Goal: Task Accomplishment & Management: Manage account settings

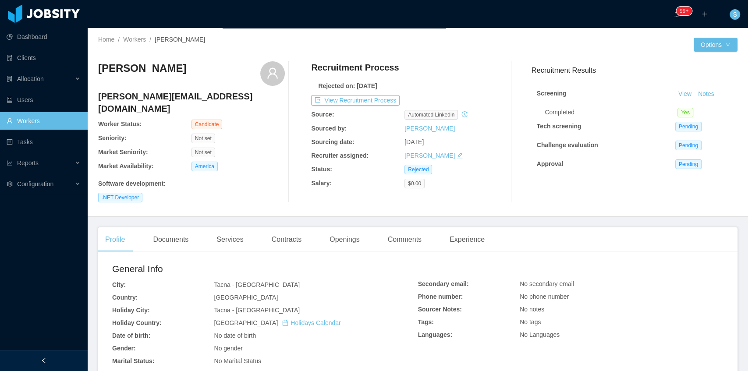
click at [59, 121] on link "Workers" at bounding box center [44, 121] width 74 height 18
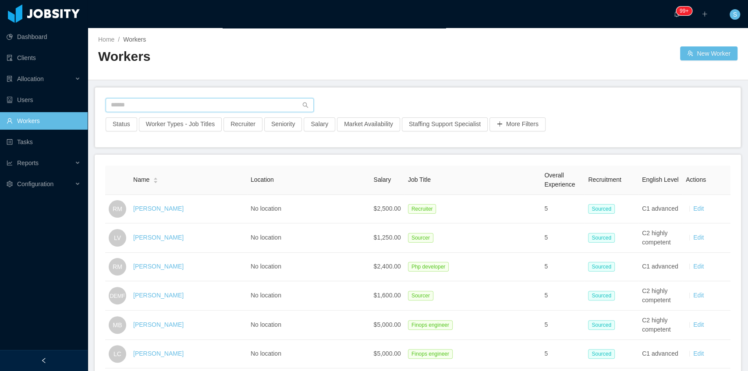
drag, startPoint x: 193, startPoint y: 107, endPoint x: 192, endPoint y: 113, distance: 6.8
click at [193, 107] on input "text" at bounding box center [210, 105] width 208 height 14
paste input "**********"
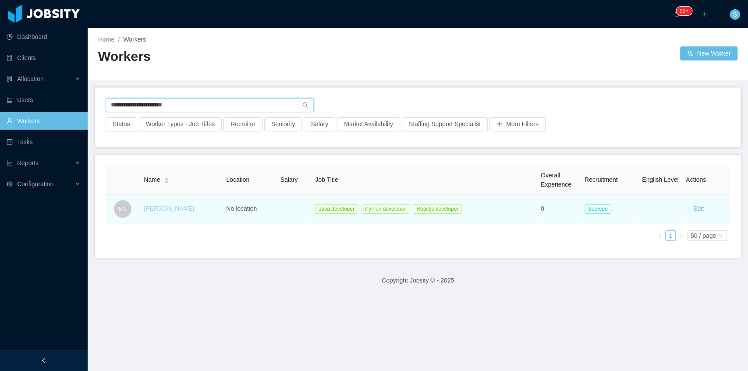
type input "**********"
click at [180, 208] on link "Matheus Lúcio" at bounding box center [169, 208] width 50 height 7
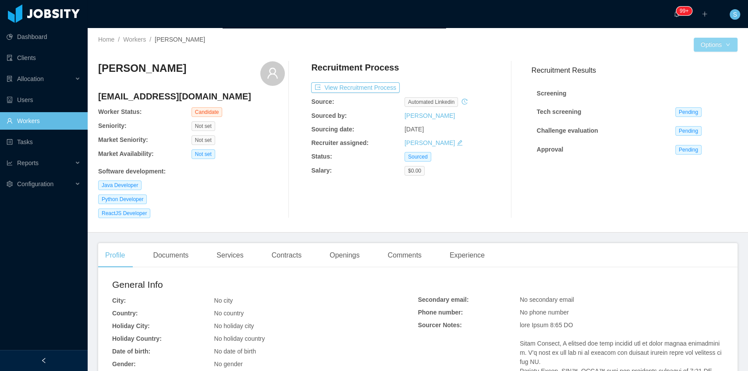
click at [715, 50] on button "Options" at bounding box center [716, 45] width 44 height 14
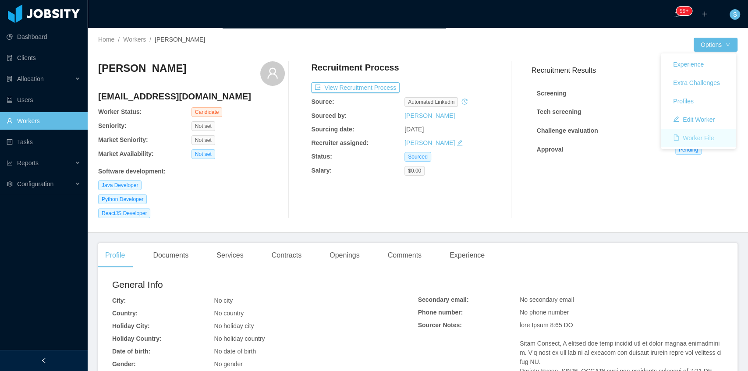
click at [691, 137] on button "Worker File" at bounding box center [693, 138] width 55 height 14
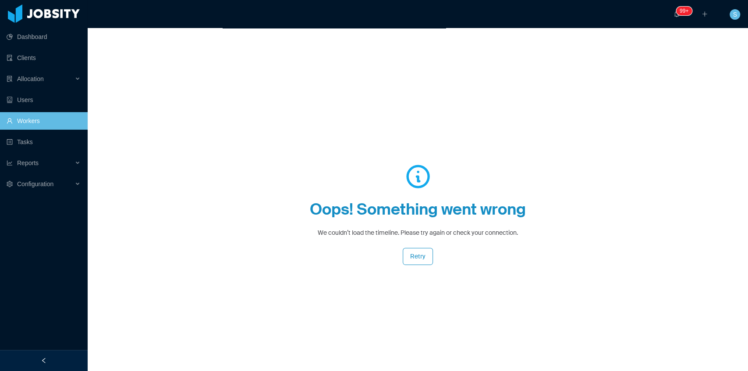
click at [59, 124] on link "Workers" at bounding box center [44, 121] width 74 height 18
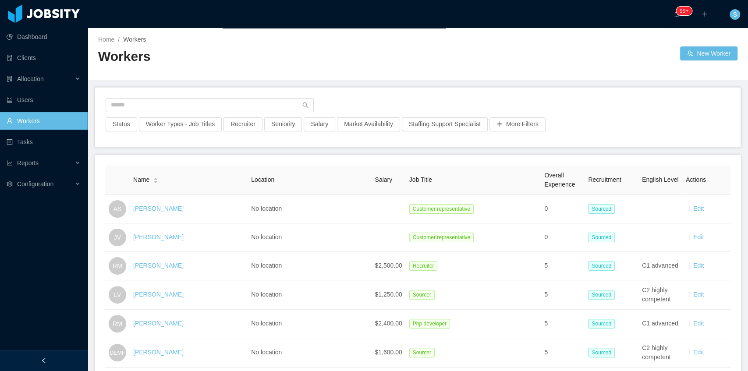
click at [184, 96] on div "Status Worker Types - Job Titles Recruiter Seniority Salary Market Availability…" at bounding box center [418, 118] width 646 height 60
click at [185, 102] on input "text" at bounding box center [210, 105] width 208 height 14
paste input "**********"
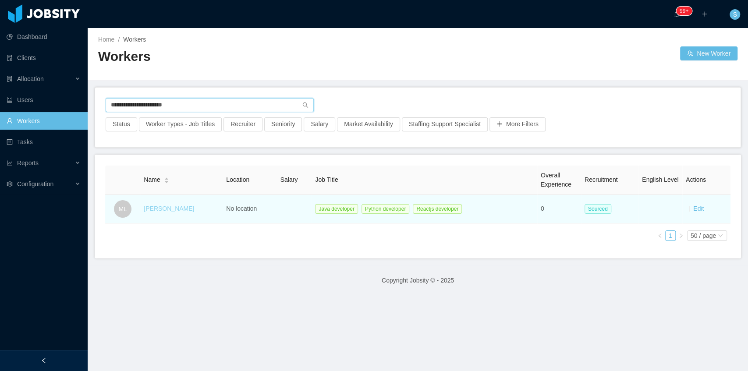
type input "**********"
click at [168, 207] on link "Matheus Lúcio" at bounding box center [169, 208] width 50 height 7
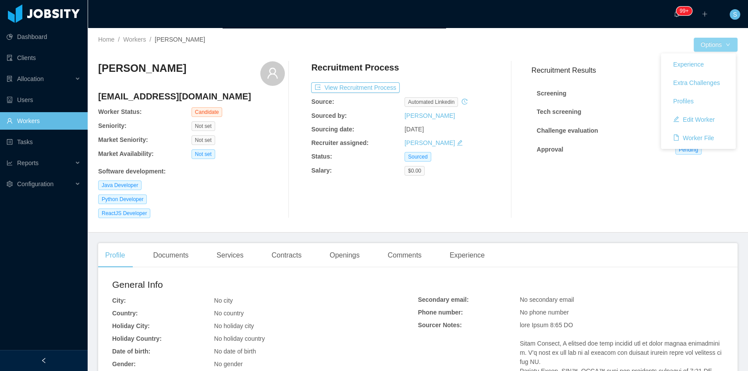
click at [714, 45] on button "Options" at bounding box center [716, 45] width 44 height 14
click at [694, 120] on button "Edit Worker" at bounding box center [694, 120] width 56 height 14
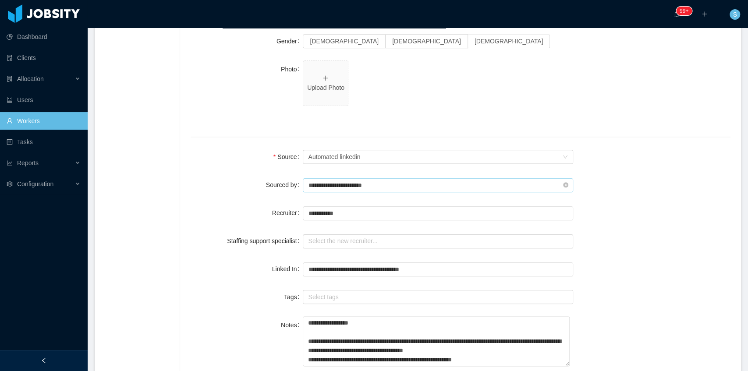
scroll to position [526, 0]
click at [366, 158] on div "Seniority Automated linkedin" at bounding box center [435, 156] width 254 height 13
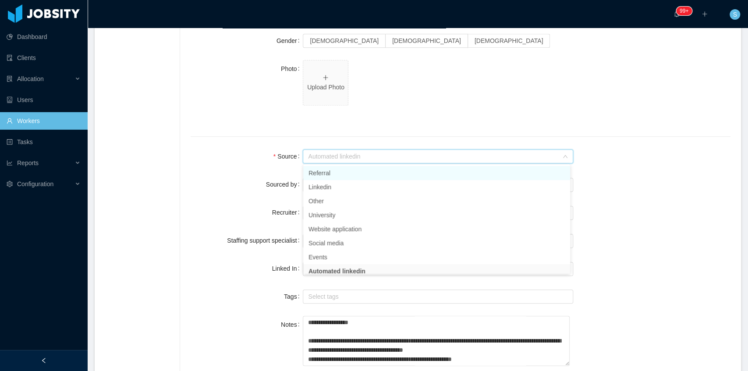
scroll to position [2, 0]
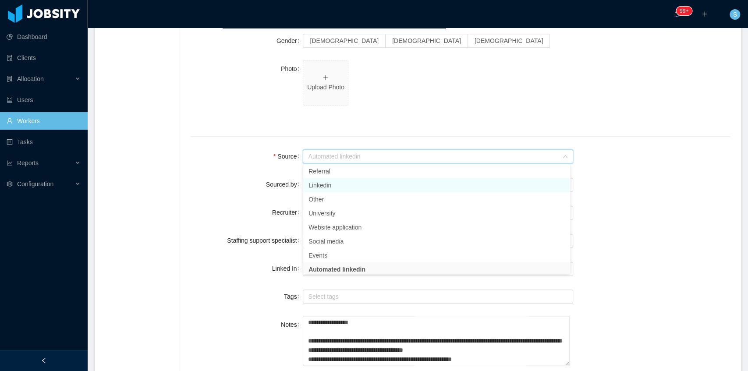
click at [336, 184] on li "Linkedin" at bounding box center [436, 185] width 267 height 14
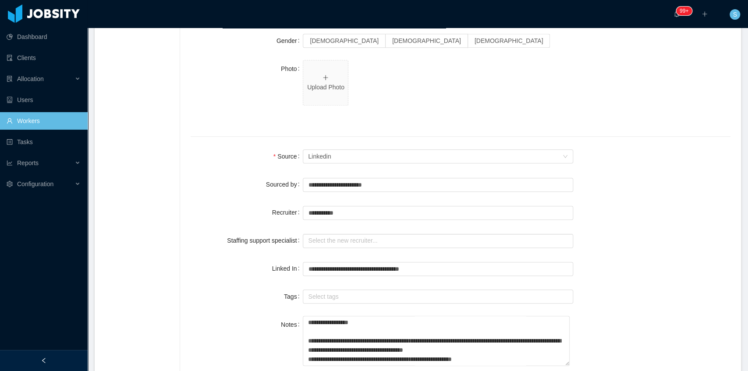
drag, startPoint x: 224, startPoint y: 166, endPoint x: 338, endPoint y: 175, distance: 114.4
click at [338, 179] on input "text" at bounding box center [438, 185] width 270 height 14
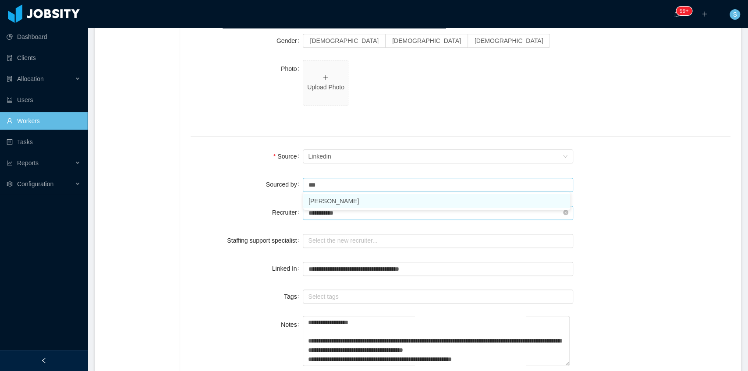
drag, startPoint x: 333, startPoint y: 201, endPoint x: 345, endPoint y: 210, distance: 15.0
click at [334, 202] on li "Sabino Contreras" at bounding box center [436, 201] width 267 height 14
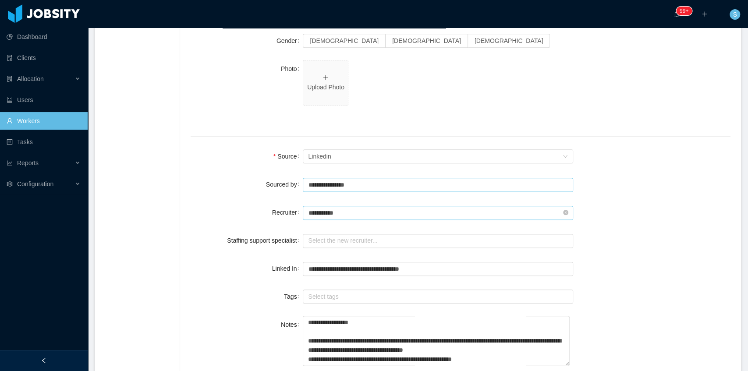
type input "**********"
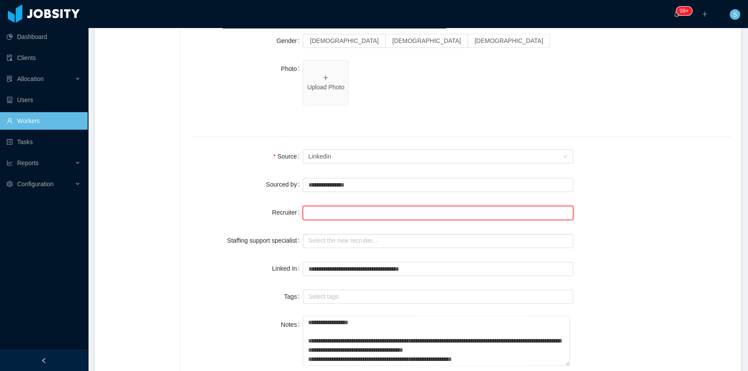
click at [343, 215] on input "text" at bounding box center [438, 213] width 270 height 14
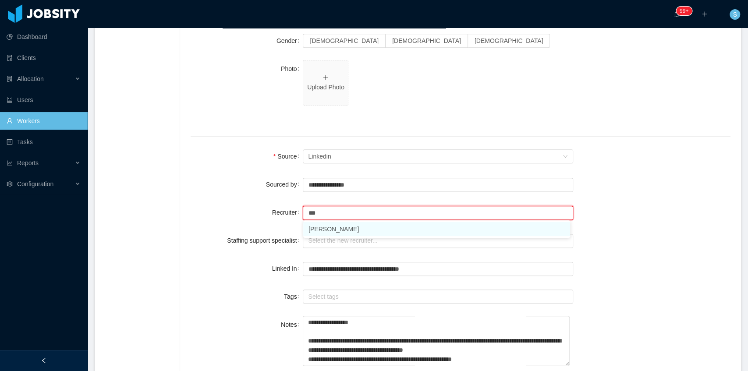
click at [331, 227] on li "Sabino Contreras" at bounding box center [436, 229] width 267 height 14
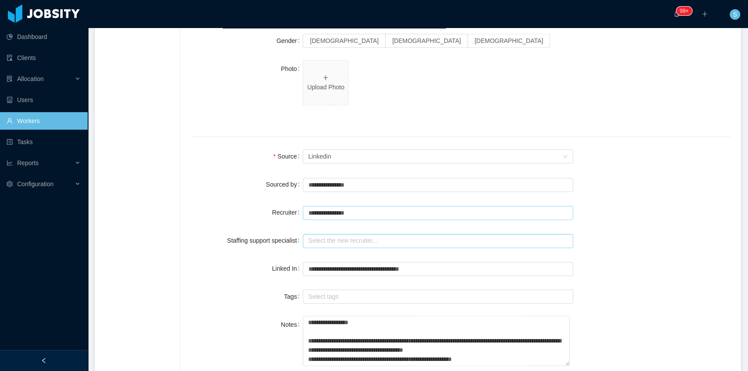
type input "**********"
click at [328, 239] on input "text" at bounding box center [438, 241] width 270 height 14
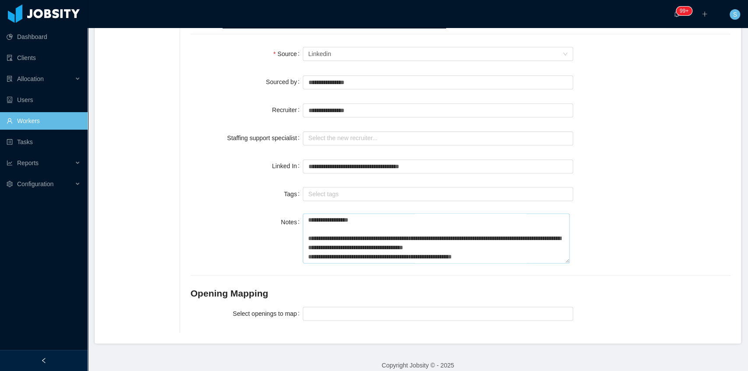
scroll to position [637, 0]
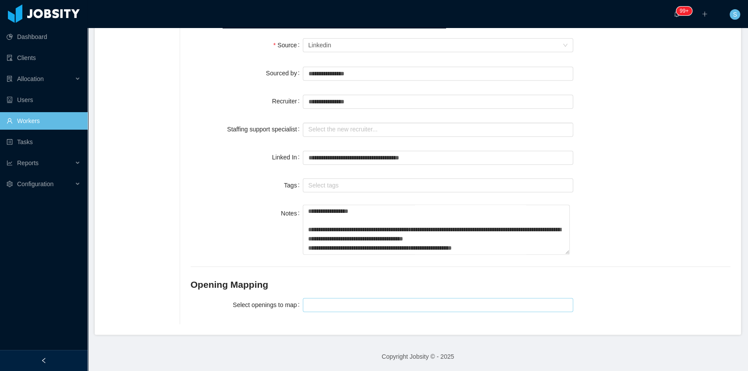
click at [323, 307] on div at bounding box center [437, 305] width 262 height 13
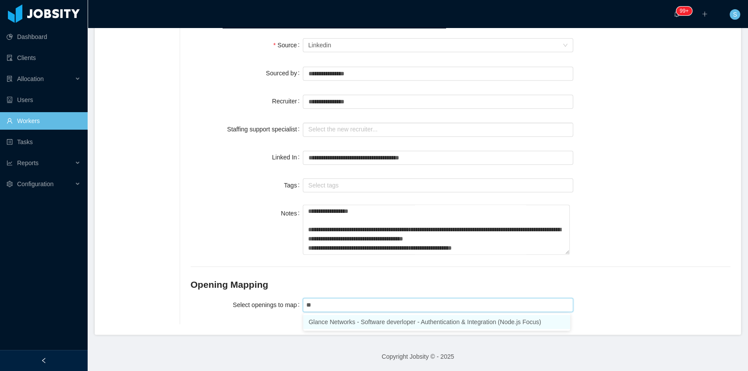
type input "***"
click at [332, 320] on li "Glance Networks - Software deverloper - Authentication & Integration (Node.js F…" at bounding box center [436, 322] width 267 height 14
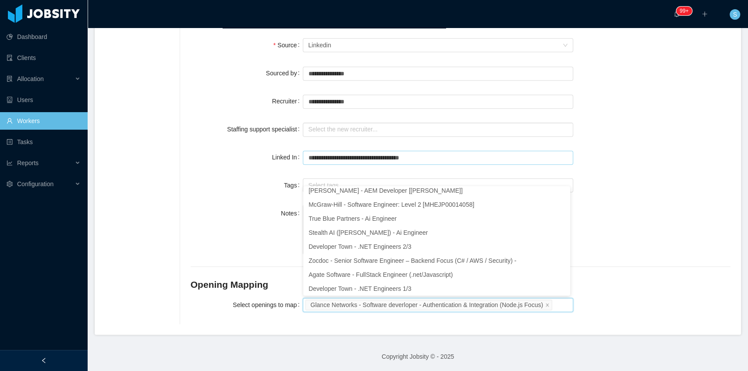
scroll to position [2, 0]
click at [324, 123] on input "text" at bounding box center [438, 130] width 270 height 14
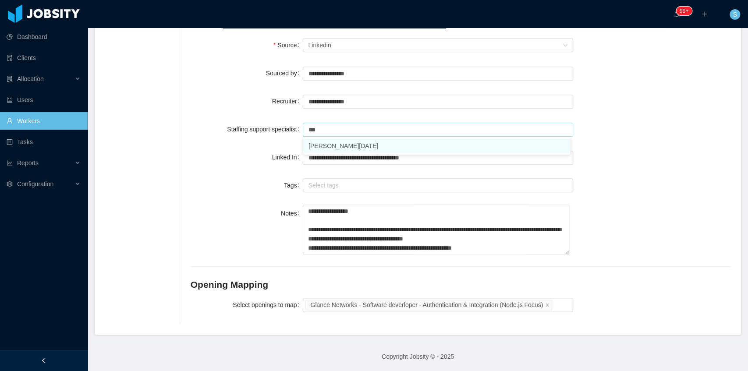
click at [337, 148] on li "Larissa De Natale" at bounding box center [436, 146] width 267 height 14
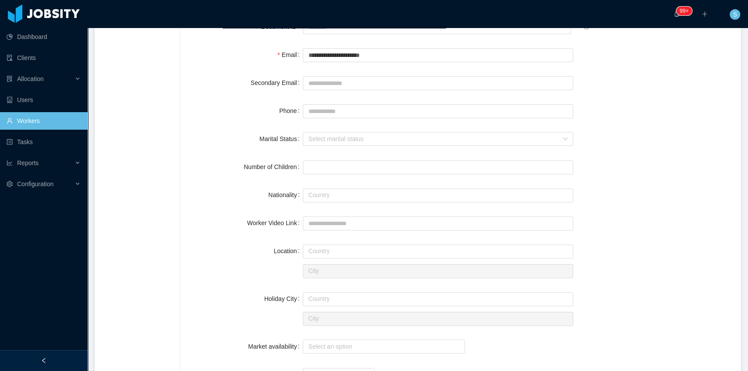
scroll to position [0, 0]
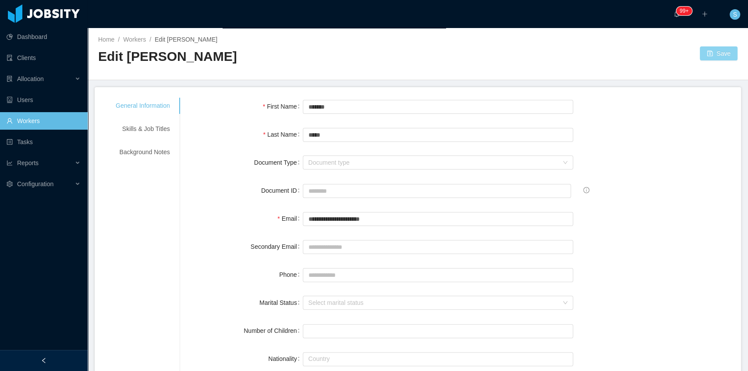
type input "**********"
click at [722, 57] on button "Save" at bounding box center [719, 53] width 38 height 14
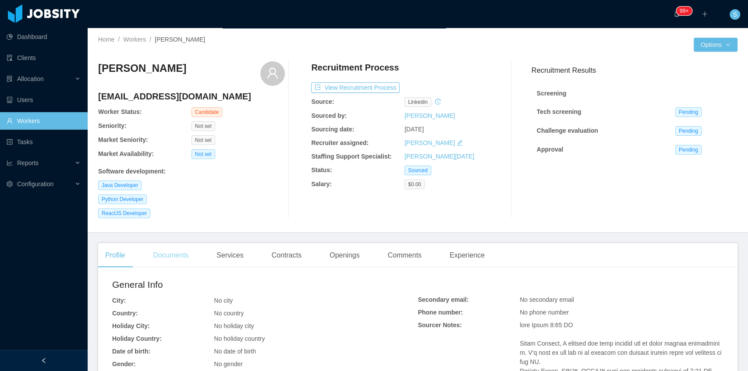
click at [166, 252] on div "Documents" at bounding box center [171, 255] width 50 height 25
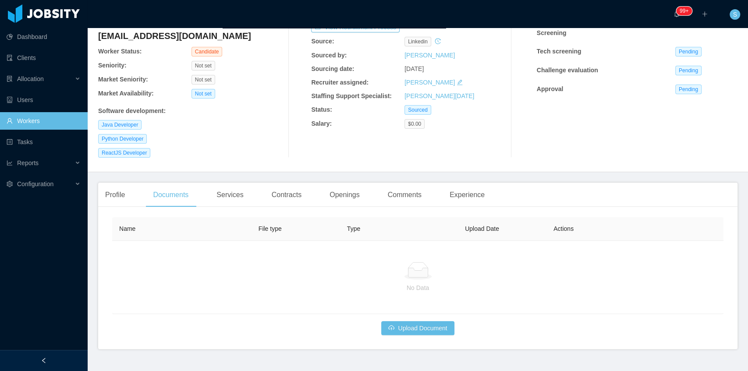
scroll to position [78, 0]
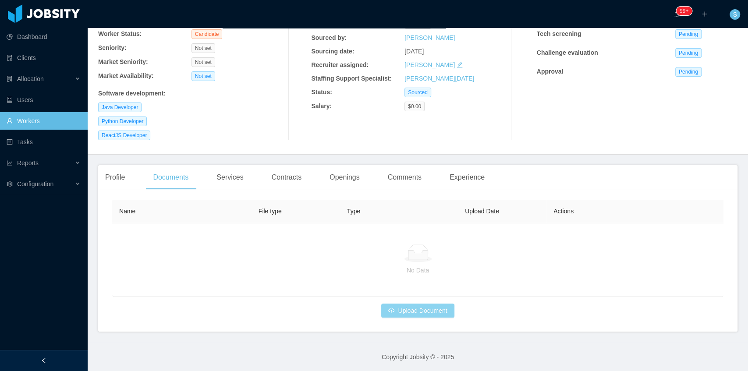
click at [433, 310] on button "Upload Document" at bounding box center [417, 311] width 73 height 14
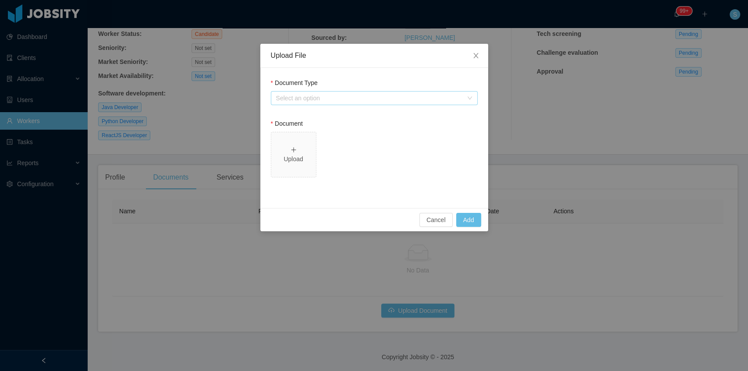
drag, startPoint x: 352, startPoint y: 94, endPoint x: 353, endPoint y: 100, distance: 6.2
click at [352, 98] on div "Select an option" at bounding box center [369, 98] width 187 height 9
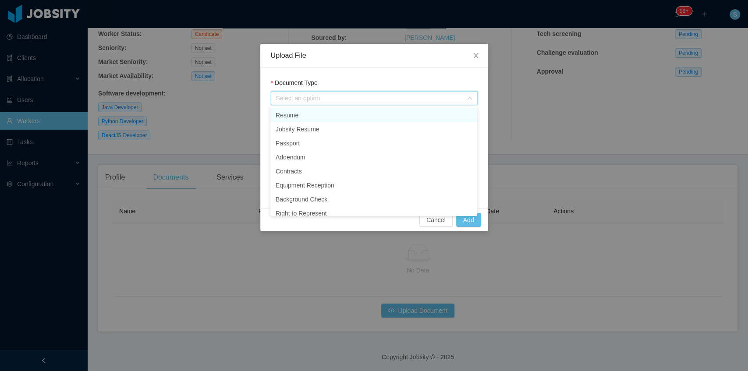
click at [297, 116] on li "Resume" at bounding box center [373, 115] width 207 height 14
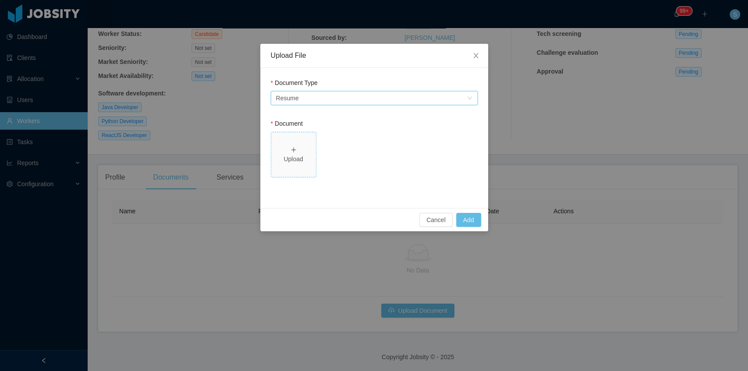
click at [297, 154] on div "Upload" at bounding box center [294, 155] width 38 height 18
click at [473, 216] on button "Add" at bounding box center [468, 220] width 25 height 14
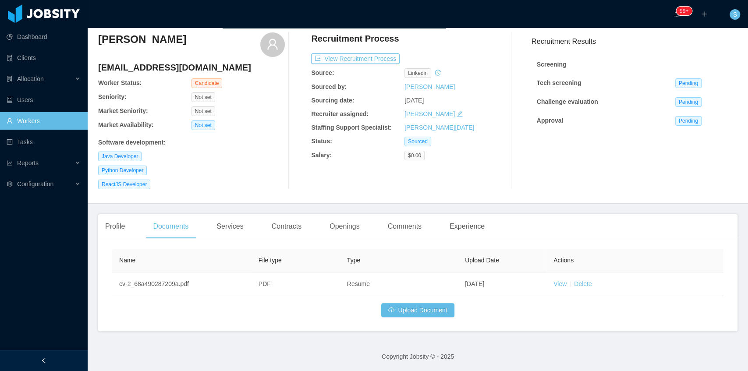
click at [48, 125] on link "Workers" at bounding box center [44, 121] width 74 height 18
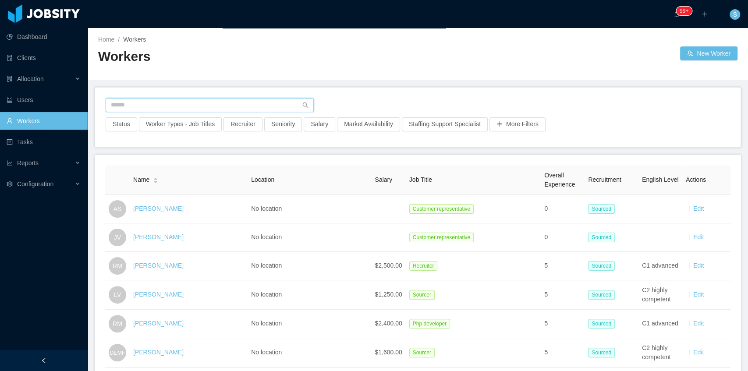
click at [172, 104] on input "text" at bounding box center [210, 105] width 208 height 14
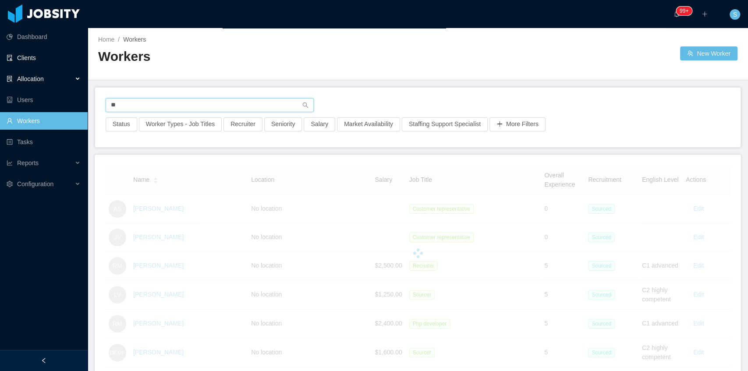
type input "**"
click at [41, 64] on link "Clients" at bounding box center [44, 58] width 74 height 18
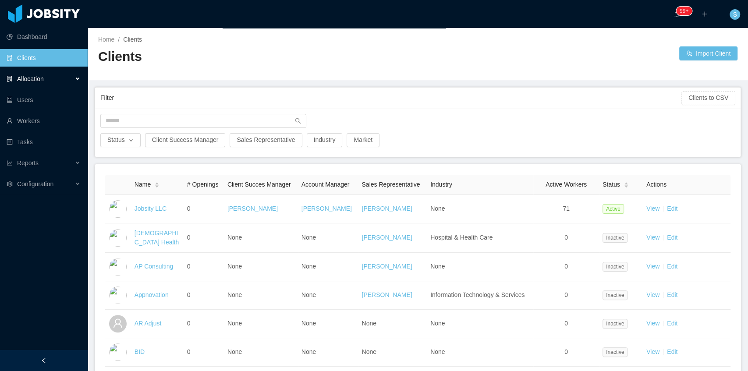
click at [39, 83] on div "Allocation" at bounding box center [44, 79] width 88 height 18
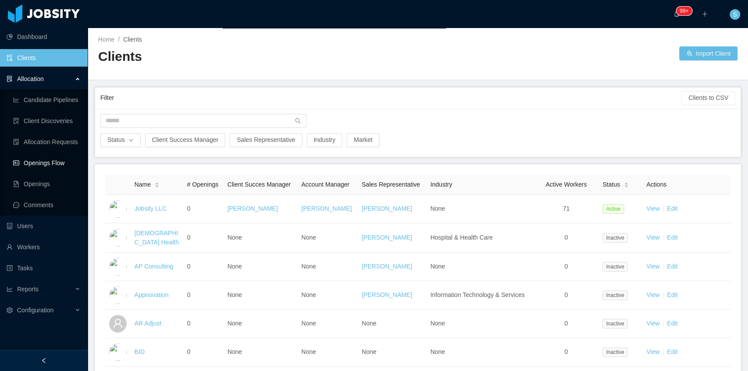
click at [58, 164] on link "Openings Flow" at bounding box center [47, 163] width 68 height 18
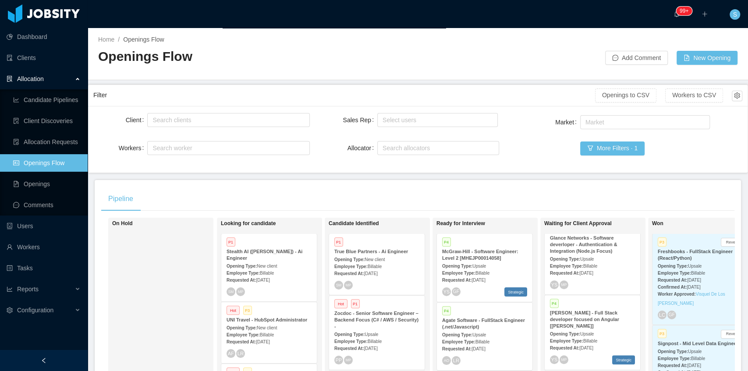
scroll to position [467, 0]
click at [587, 256] on span "Upsale" at bounding box center [587, 258] width 14 height 5
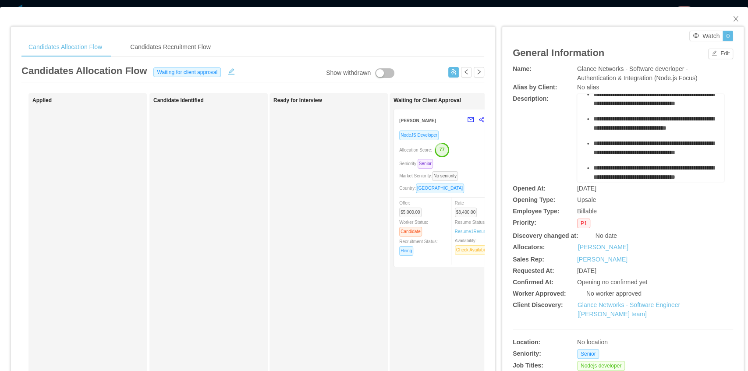
scroll to position [565, 0]
click at [600, 304] on link "Glance Networks - Software Engineer [Andre Todman's team]" at bounding box center [629, 310] width 103 height 16
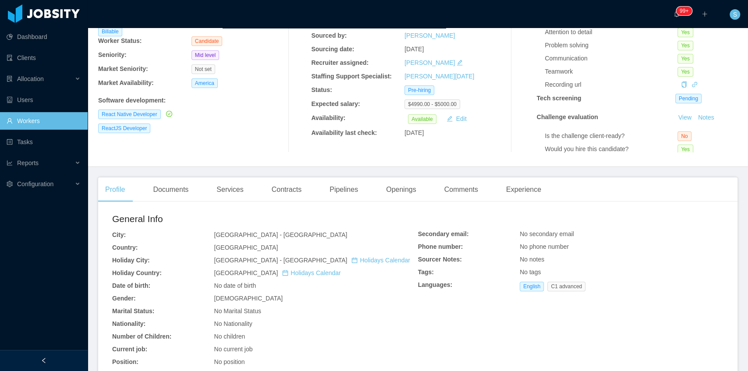
scroll to position [58, 0]
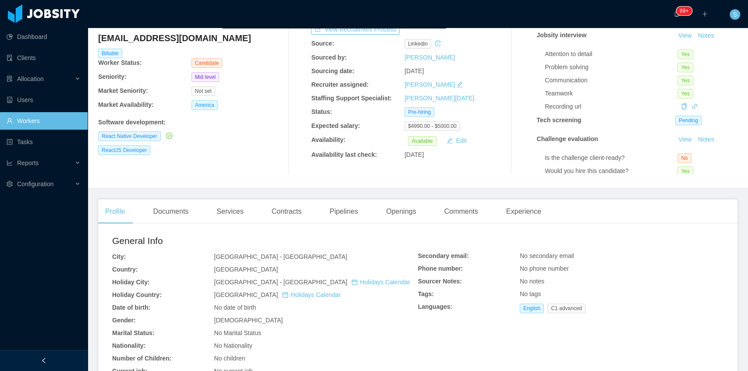
click at [72, 127] on link "Workers" at bounding box center [44, 121] width 74 height 18
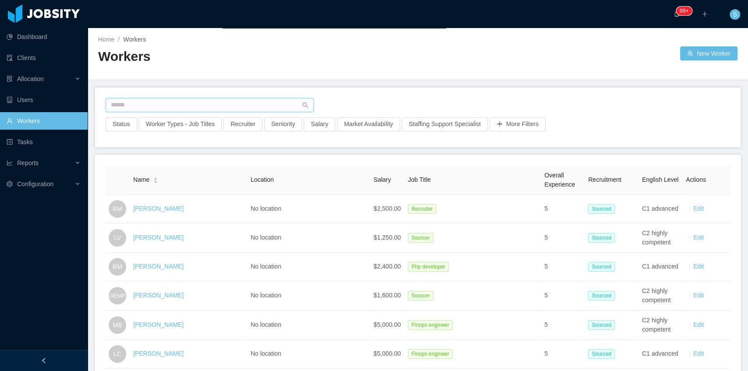
click at [246, 102] on input "text" at bounding box center [210, 105] width 208 height 14
paste input "**********"
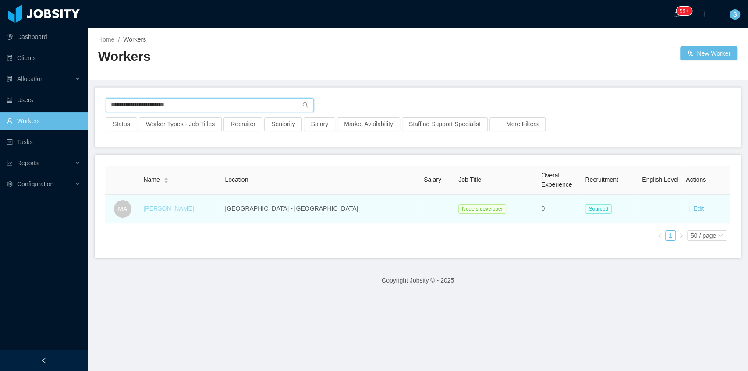
type input "**********"
click at [193, 208] on link "Matheus Abreu" at bounding box center [168, 208] width 50 height 7
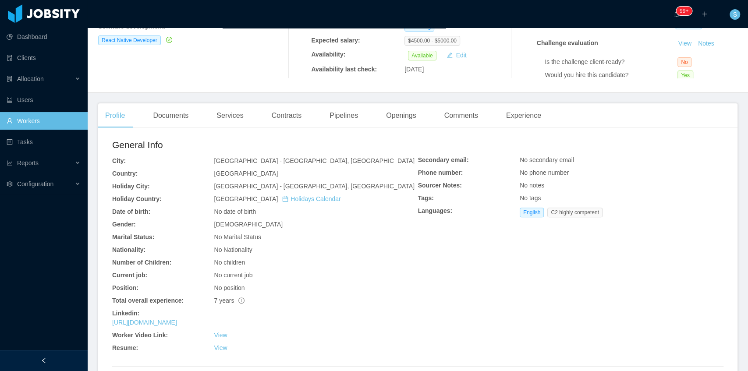
scroll to position [175, 0]
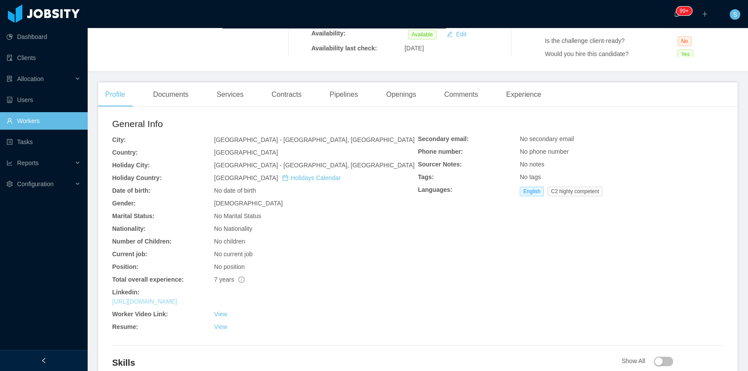
click at [177, 300] on link "[URL][DOMAIN_NAME]" at bounding box center [144, 301] width 65 height 7
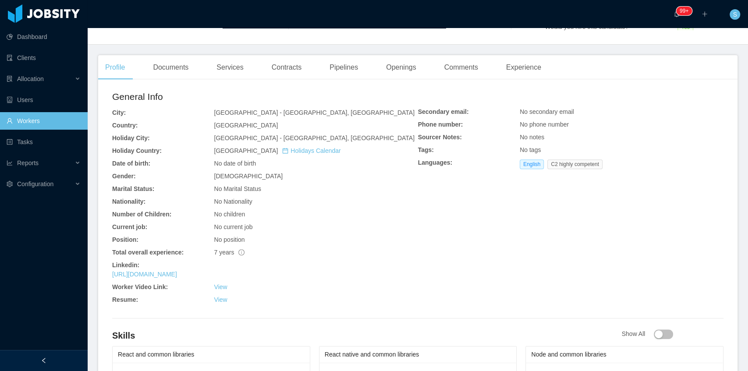
scroll to position [204, 0]
